Goal: Find contact information: Find contact information

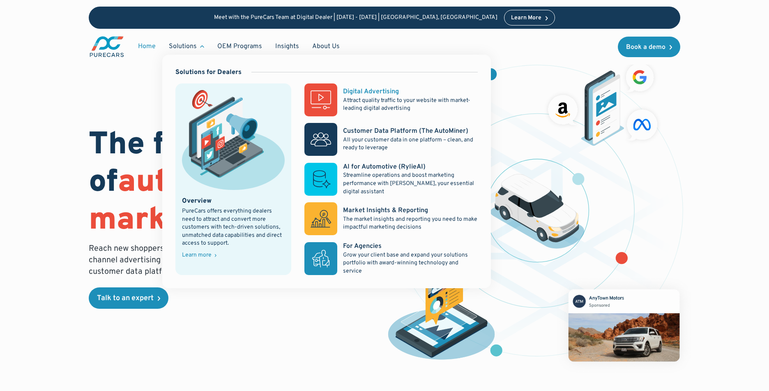
click at [368, 104] on p "Attract quality traffic to your website with market-leading digital advertising" at bounding box center [410, 105] width 135 height 16
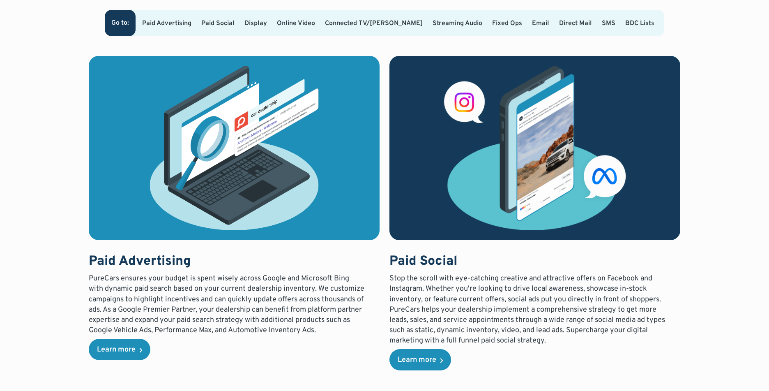
click at [175, 19] on link "Paid Advertising" at bounding box center [166, 23] width 49 height 8
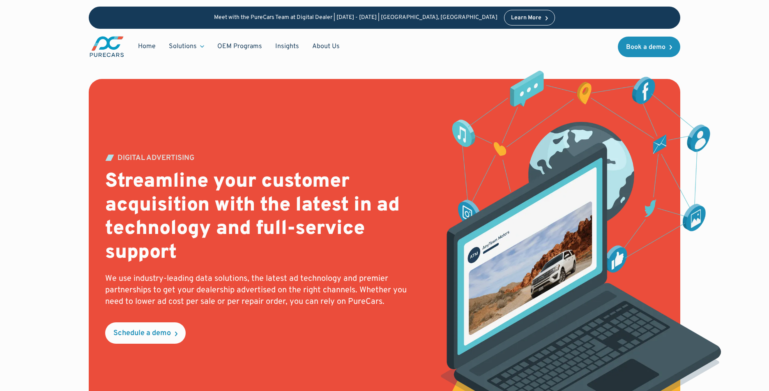
click at [116, 50] on img "main" at bounding box center [107, 46] width 36 height 23
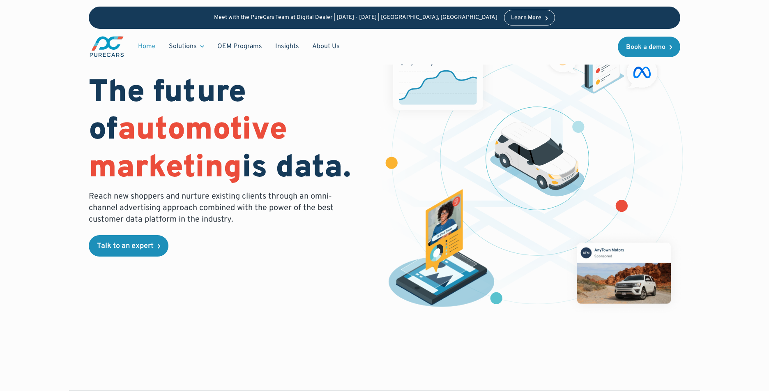
scroll to position [58, 0]
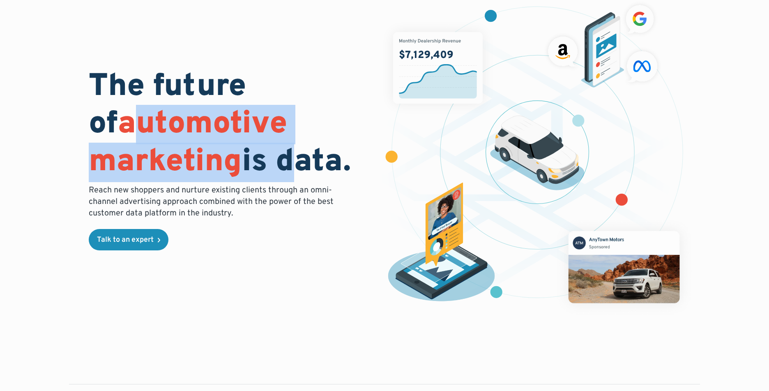
drag, startPoint x: 113, startPoint y: 126, endPoint x: 303, endPoint y: 160, distance: 192.9
click at [303, 161] on h1 "The future of automotive marketing is data." at bounding box center [232, 125] width 286 height 113
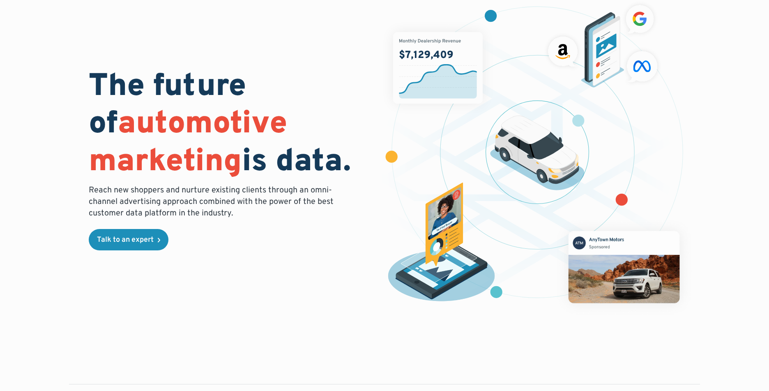
click at [304, 160] on h1 "The future of automotive marketing is data." at bounding box center [232, 125] width 286 height 113
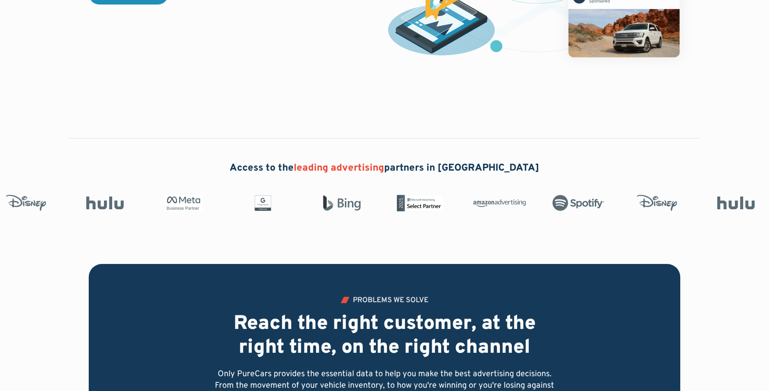
scroll to position [307, 0]
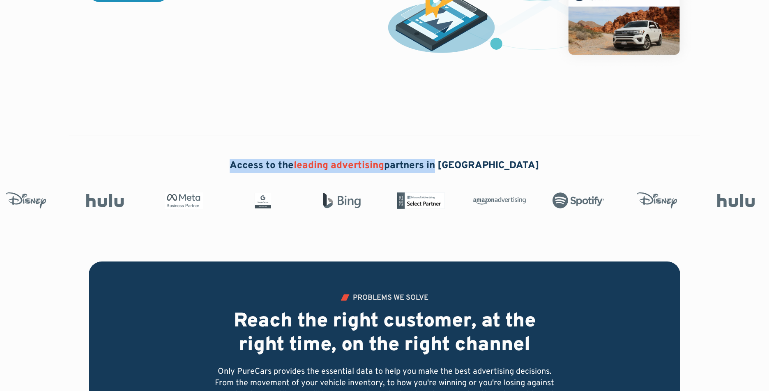
drag, startPoint x: 251, startPoint y: 162, endPoint x: 468, endPoint y: 164, distance: 217.4
click at [466, 164] on div "Access to the leading advertising partners in North America" at bounding box center [384, 166] width 387 height 14
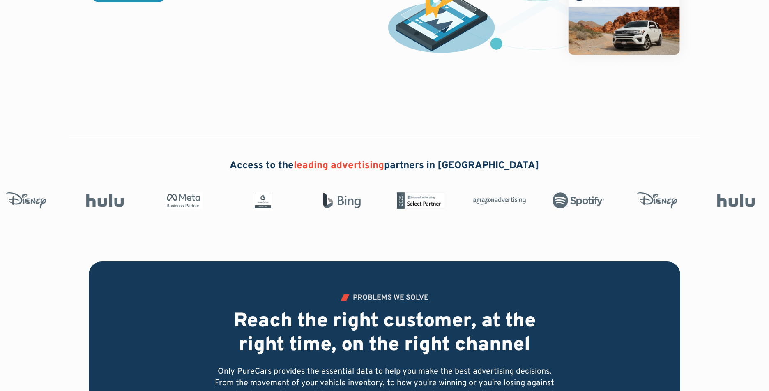
click at [477, 164] on h2 "Access to the leading advertising partners in North America" at bounding box center [385, 166] width 310 height 14
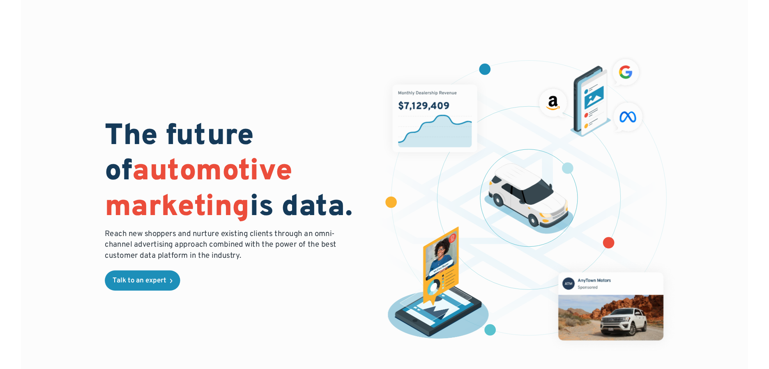
scroll to position [0, 0]
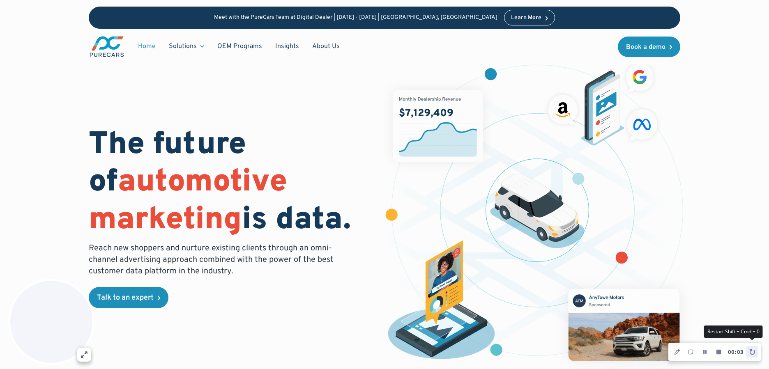
click at [750, 351] on icon "Restart Recording" at bounding box center [751, 352] width 5 height 6
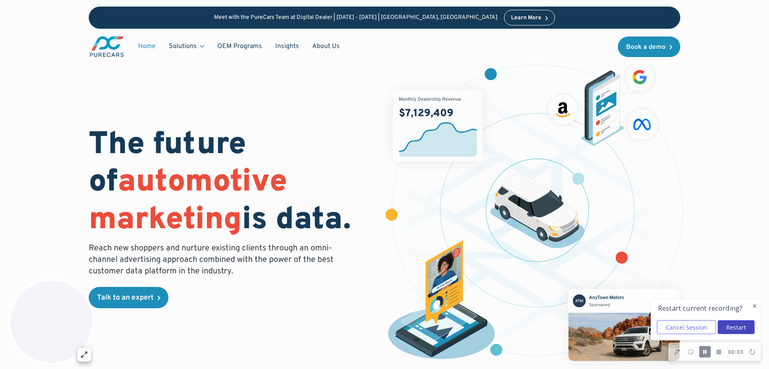
click at [739, 330] on button "Restart" at bounding box center [736, 327] width 37 height 14
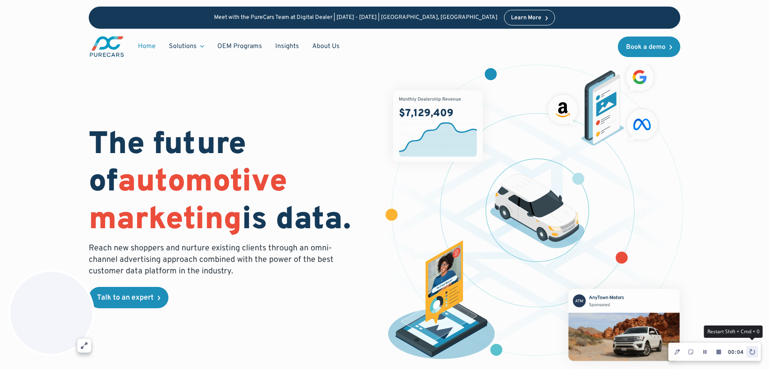
click at [754, 352] on icon "Restart Recording" at bounding box center [752, 352] width 6 height 6
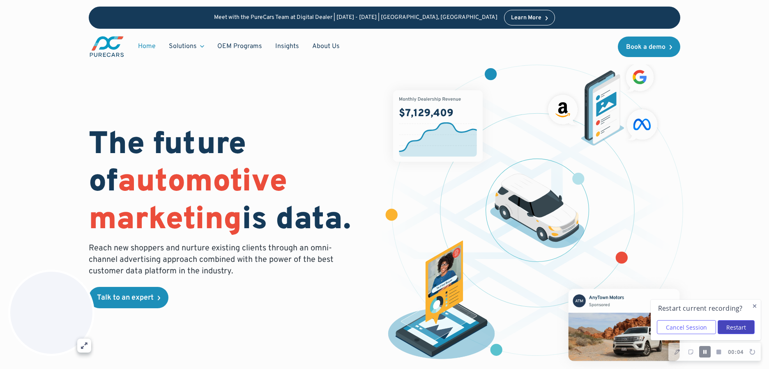
click at [735, 329] on button "Restart" at bounding box center [736, 327] width 37 height 14
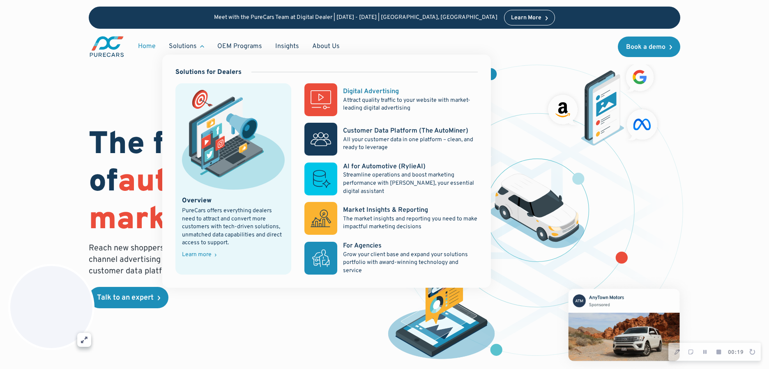
click at [356, 101] on p "Attract quality traffic to your website with market-leading digital advertising" at bounding box center [410, 105] width 135 height 16
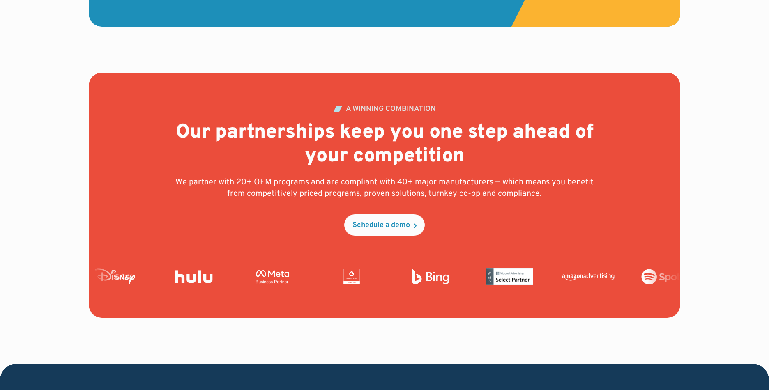
scroll to position [3103, 0]
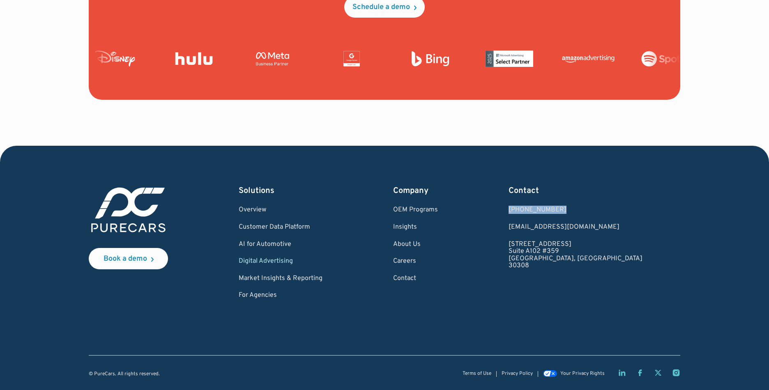
drag, startPoint x: 611, startPoint y: 209, endPoint x: 540, endPoint y: 208, distance: 70.7
click at [540, 208] on div "Book a demo Solutions Overview Customer Data Platform AI for Automotive Digital…" at bounding box center [385, 242] width 592 height 114
click at [636, 226] on div "Book a demo Solutions Overview Customer Data Platform AI for Automotive Digital…" at bounding box center [385, 242] width 592 height 114
drag, startPoint x: 634, startPoint y: 226, endPoint x: 527, endPoint y: 229, distance: 107.7
click at [526, 229] on div "Book a demo Solutions Overview Customer Data Platform AI for Automotive Digital…" at bounding box center [385, 242] width 592 height 114
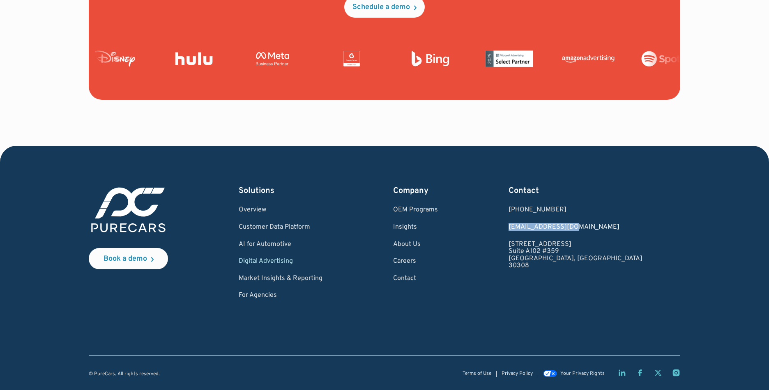
copy link "[EMAIL_ADDRESS][DOMAIN_NAME]"
drag, startPoint x: 586, startPoint y: 210, endPoint x: 556, endPoint y: 207, distance: 30.5
click at [556, 207] on div "Book a demo Solutions Overview Customer Data Platform AI for Automotive Digital…" at bounding box center [385, 242] width 592 height 114
copy div "[PHONE_NUMBER]"
